Goal: Information Seeking & Learning: Learn about a topic

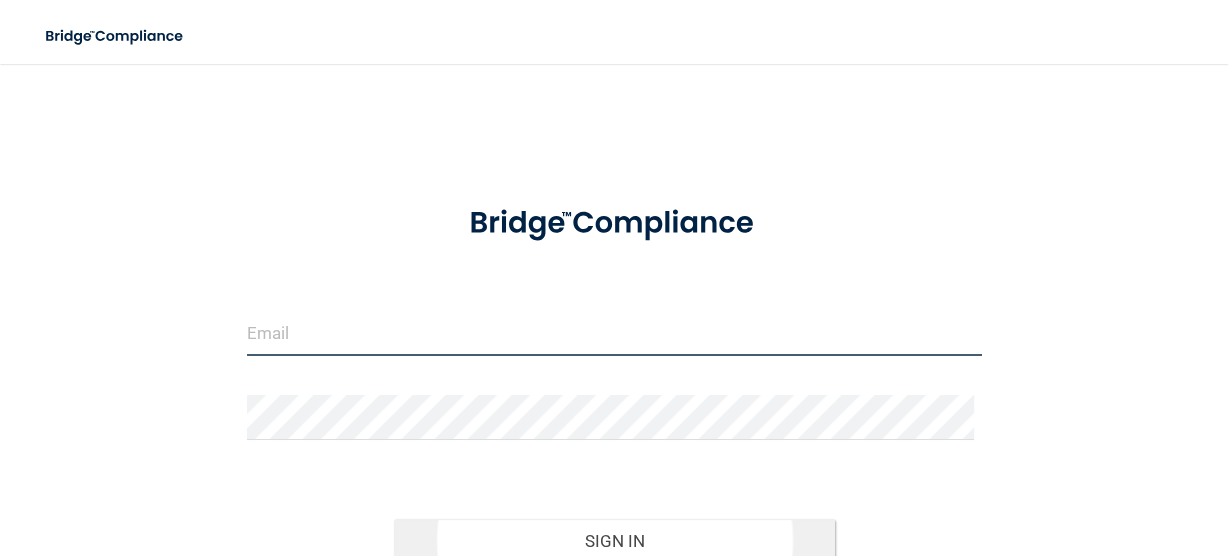
type input "[EMAIL_ADDRESS][DOMAIN_NAME]"
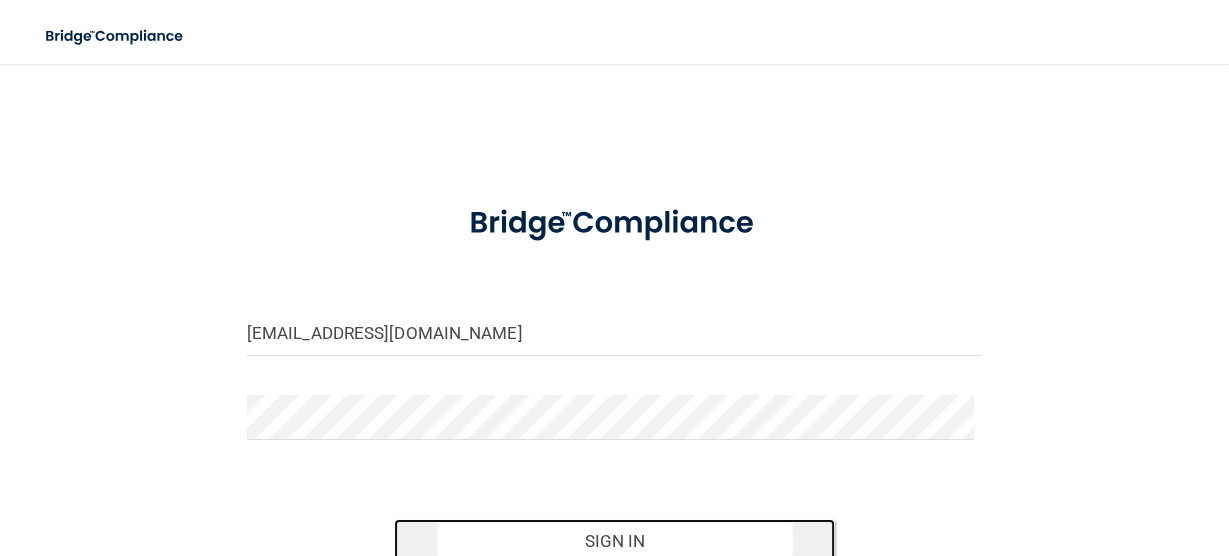
drag, startPoint x: 600, startPoint y: 536, endPoint x: 596, endPoint y: 526, distance: 10.8
click at [600, 536] on button "Sign In" at bounding box center [614, 541] width 441 height 44
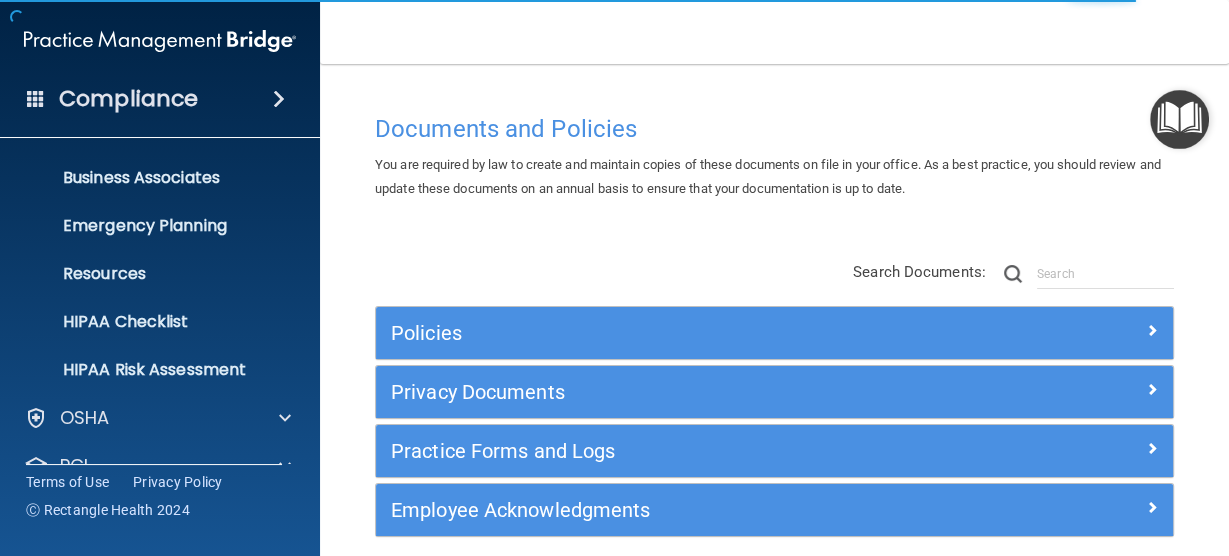
scroll to position [273, 0]
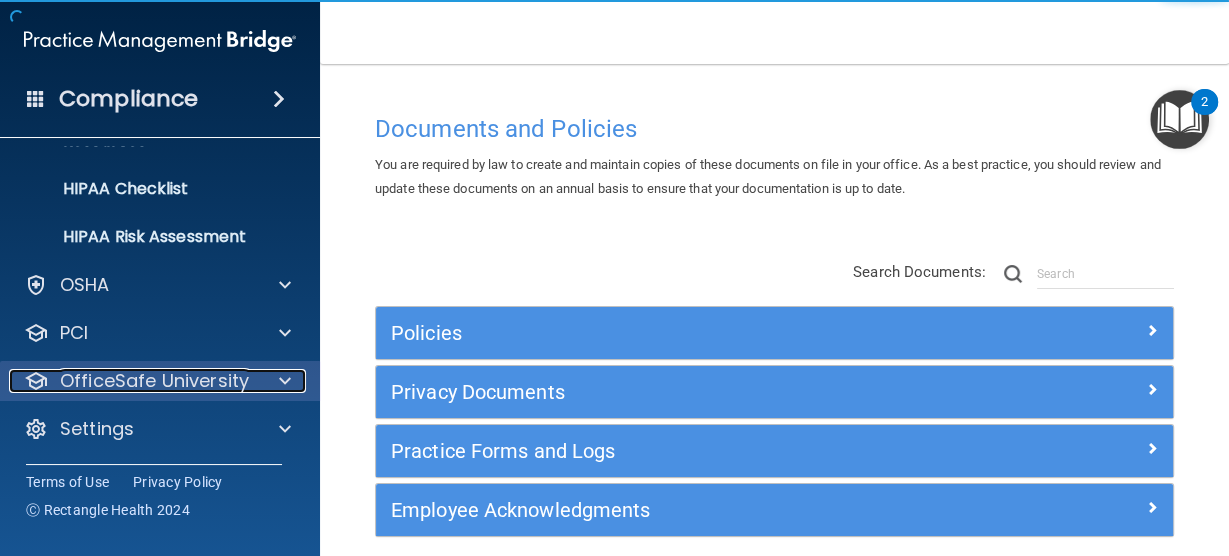
click at [199, 384] on p "OfficeSafe University" at bounding box center [154, 381] width 189 height 24
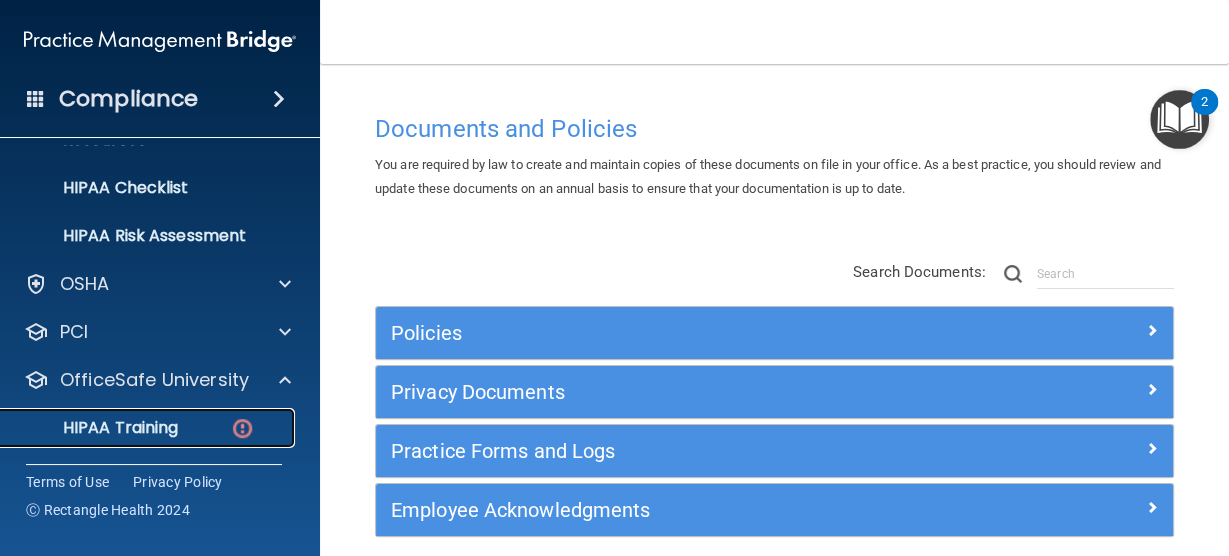
click at [154, 434] on p "HIPAA Training" at bounding box center [95, 428] width 165 height 20
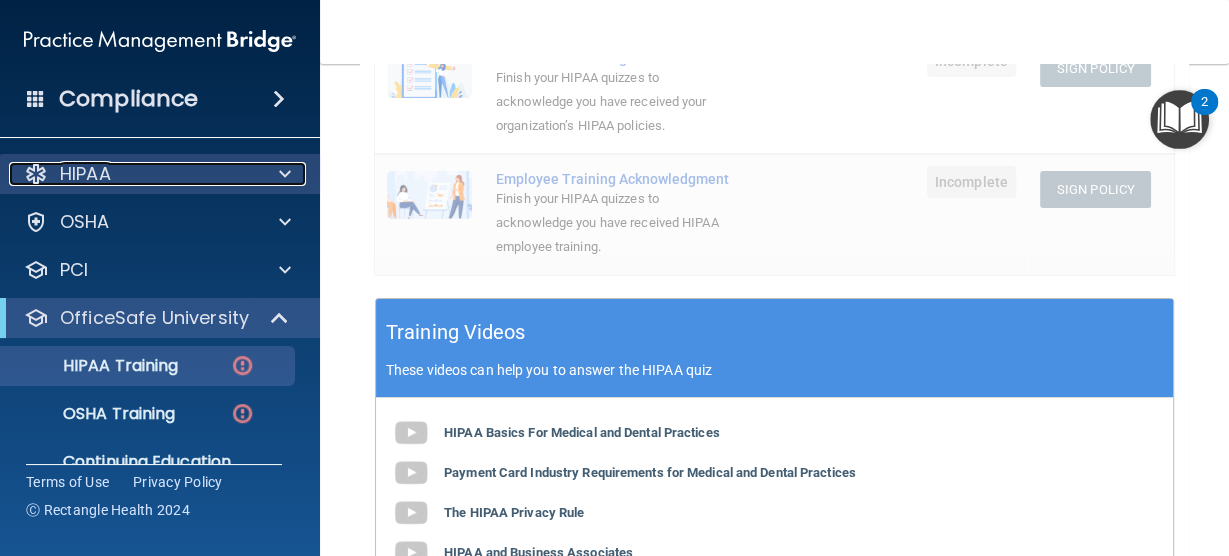
click at [134, 179] on div "HIPAA" at bounding box center [133, 174] width 248 height 24
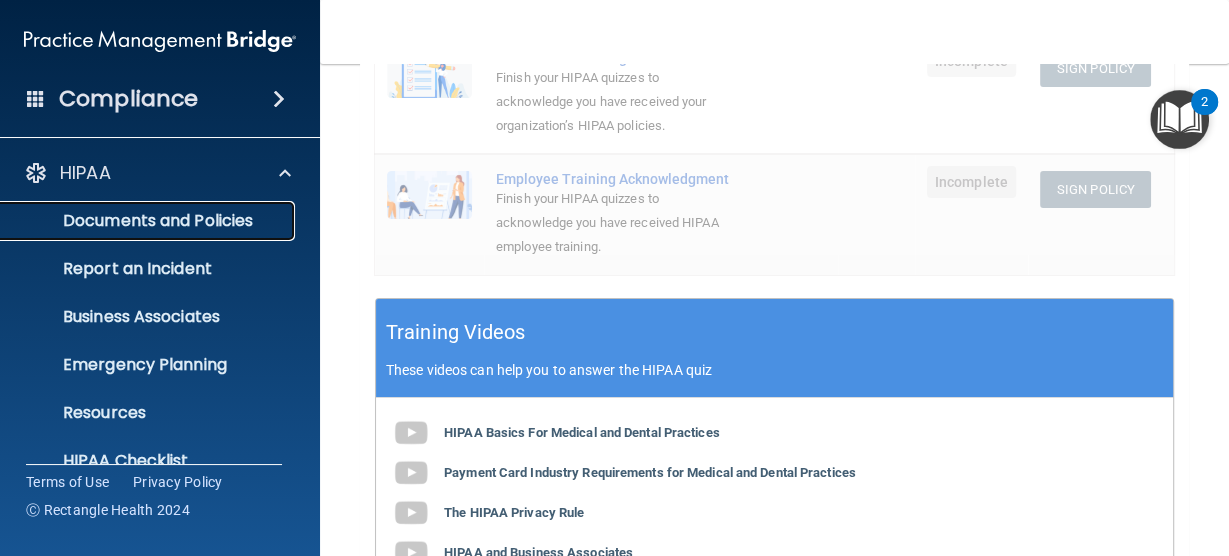
click at [143, 216] on p "Documents and Policies" at bounding box center [149, 221] width 273 height 20
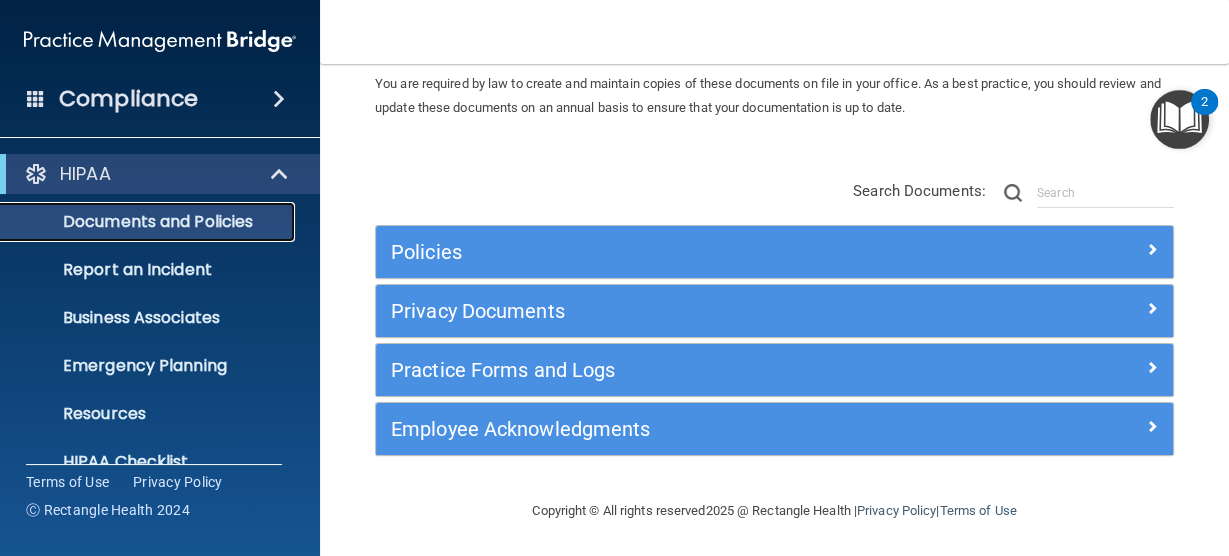
scroll to position [160, 0]
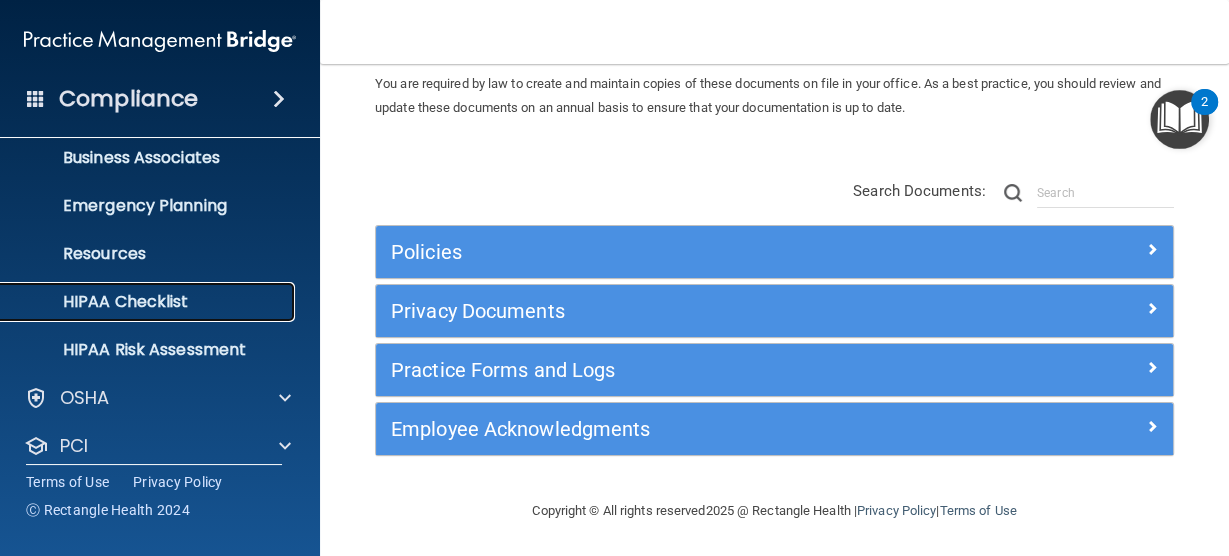
click at [154, 305] on p "HIPAA Checklist" at bounding box center [149, 302] width 273 height 20
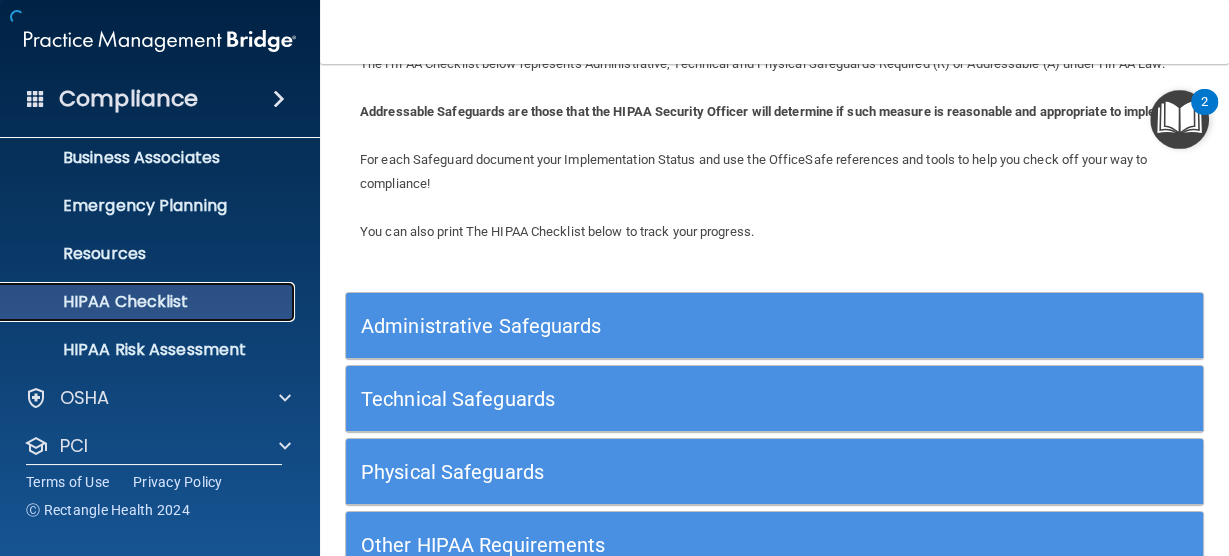
scroll to position [269, 0]
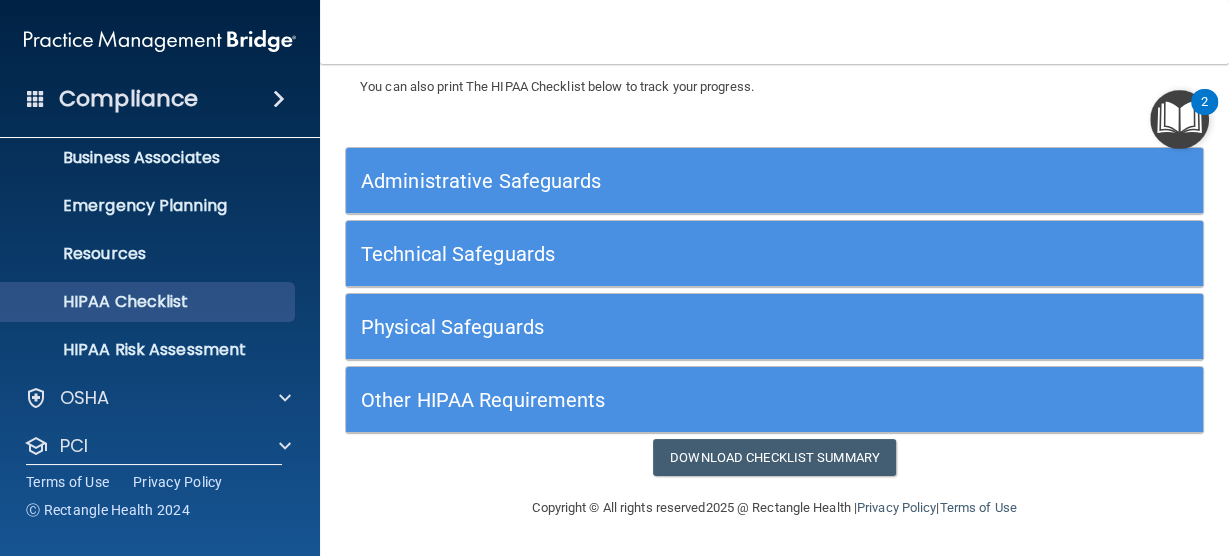
click at [484, 182] on h5 "Administrative Safeguards" at bounding box center [667, 181] width 613 height 22
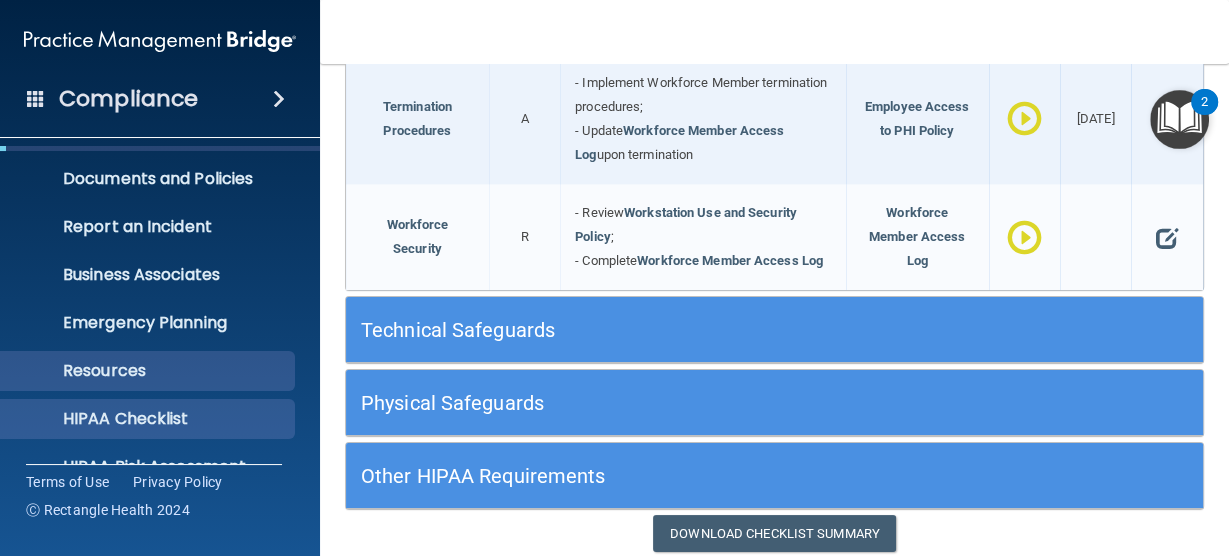
scroll to position [80, 0]
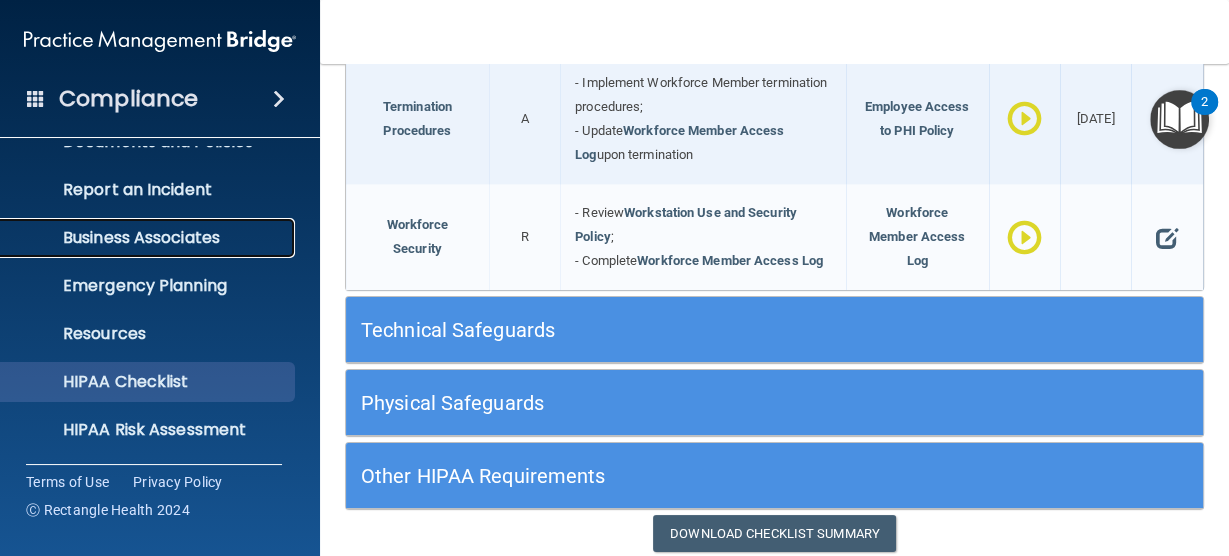
click at [148, 244] on p "Business Associates" at bounding box center [149, 238] width 273 height 20
